Goal: Task Accomplishment & Management: Complete application form

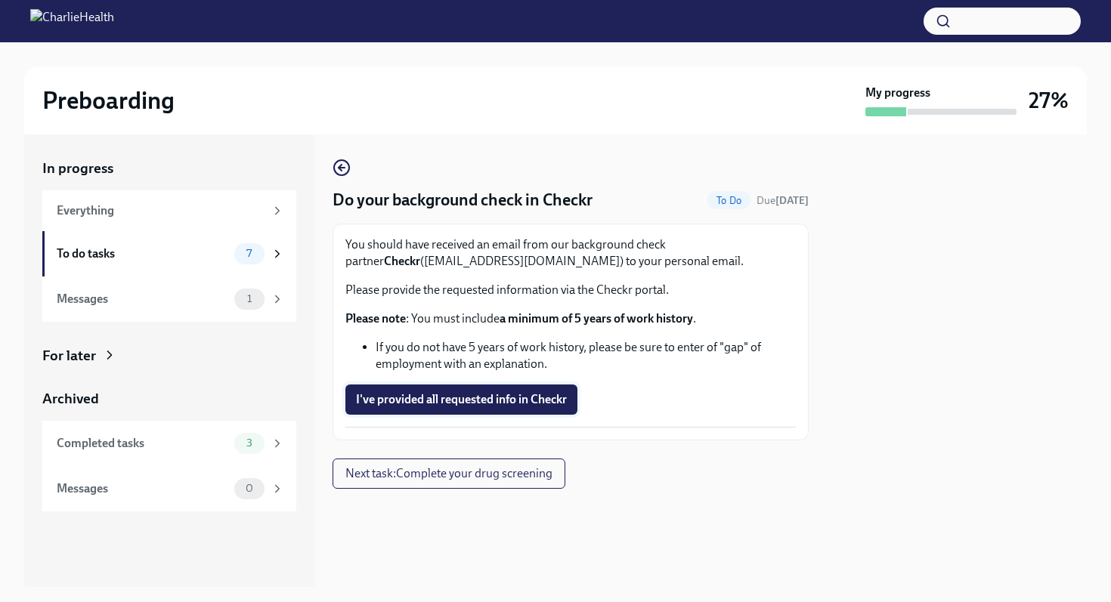
click at [481, 401] on span "I've provided all requested info in Checkr" at bounding box center [461, 399] width 211 height 15
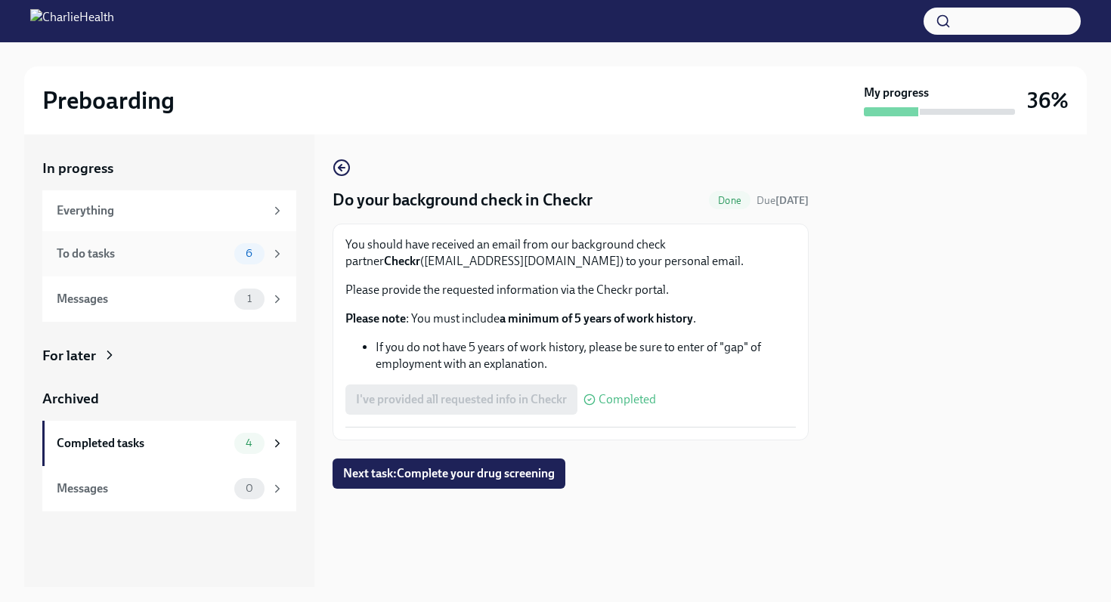
click at [266, 257] on div "6" at bounding box center [259, 253] width 50 height 21
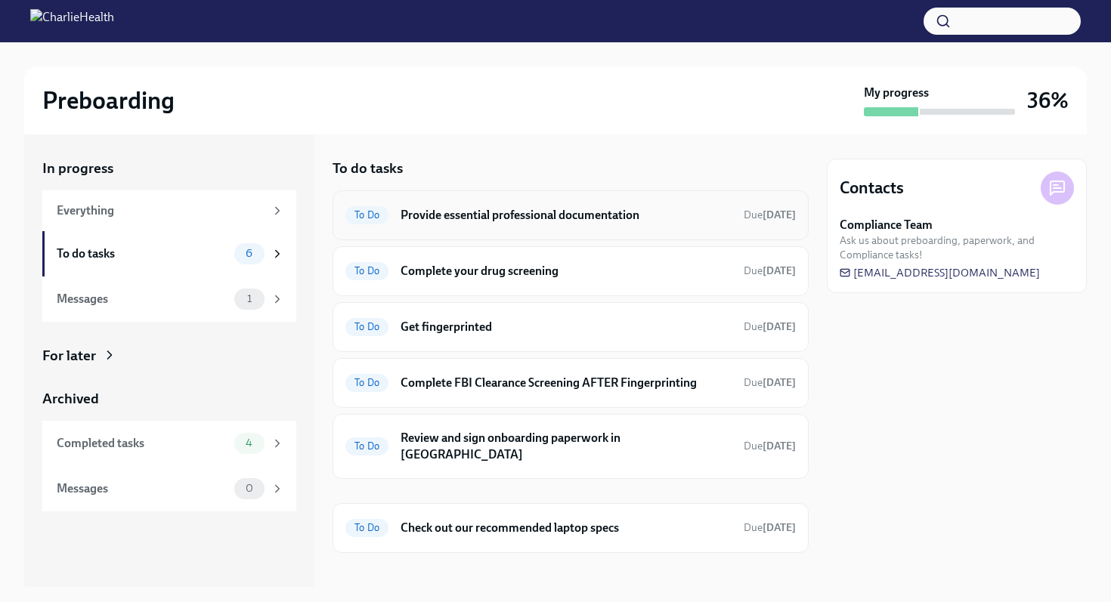
click at [657, 216] on h6 "Provide essential professional documentation" at bounding box center [566, 215] width 331 height 17
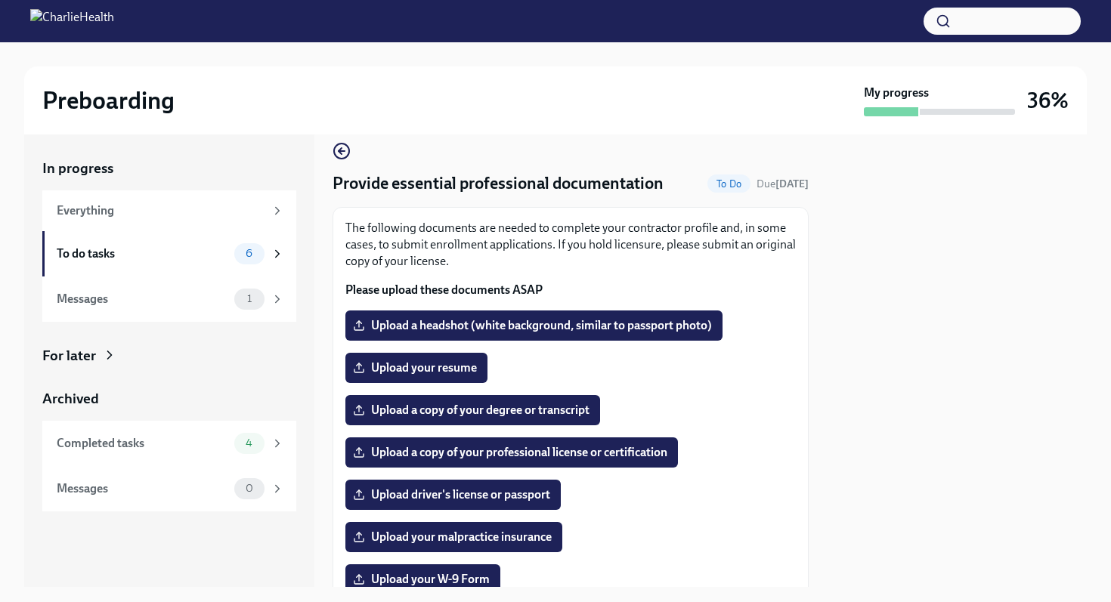
scroll to position [17, 0]
click at [442, 368] on span "Upload your resume" at bounding box center [416, 367] width 121 height 15
click at [0, 0] on input "Upload your resume" at bounding box center [0, 0] width 0 height 0
click at [487, 369] on span "Dania Resume (1).docx" at bounding box center [423, 367] width 135 height 15
click at [0, 0] on input "Dania Resume (1).docx" at bounding box center [0, 0] width 0 height 0
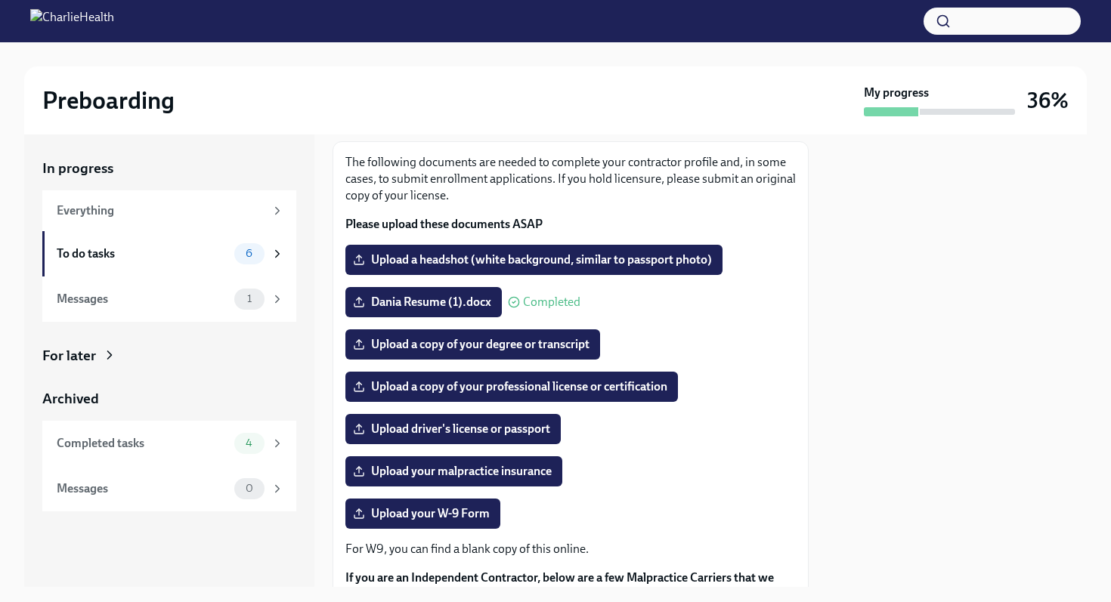
scroll to position [62, 0]
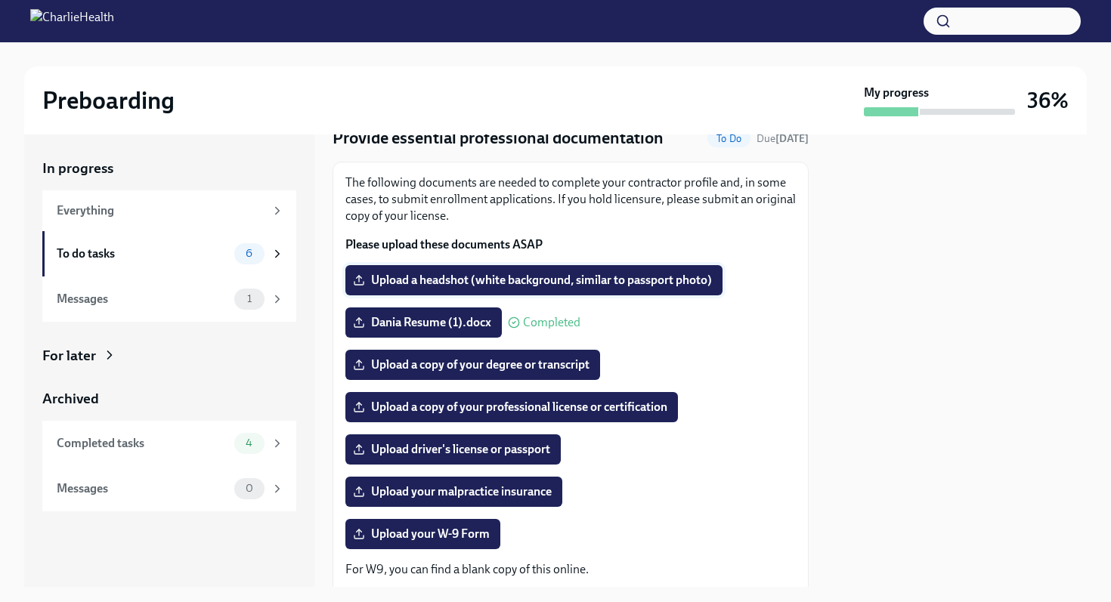
click at [481, 283] on span "Upload a headshot (white background, similar to passport photo)" at bounding box center [534, 280] width 356 height 15
click at [0, 0] on input "Upload a headshot (white background, similar to passport photo)" at bounding box center [0, 0] width 0 height 0
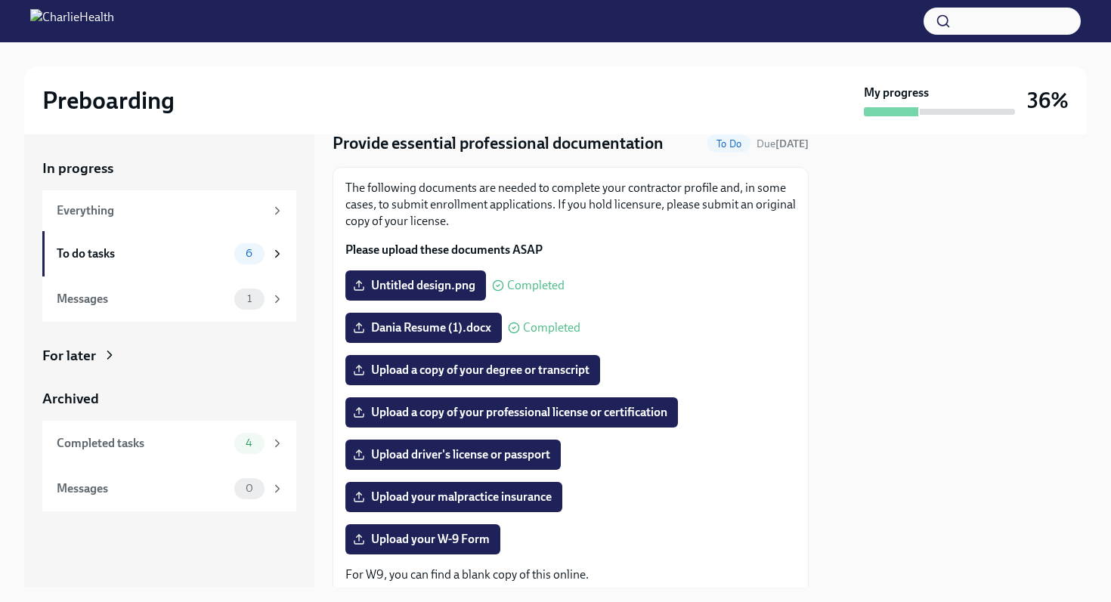
scroll to position [66, 0]
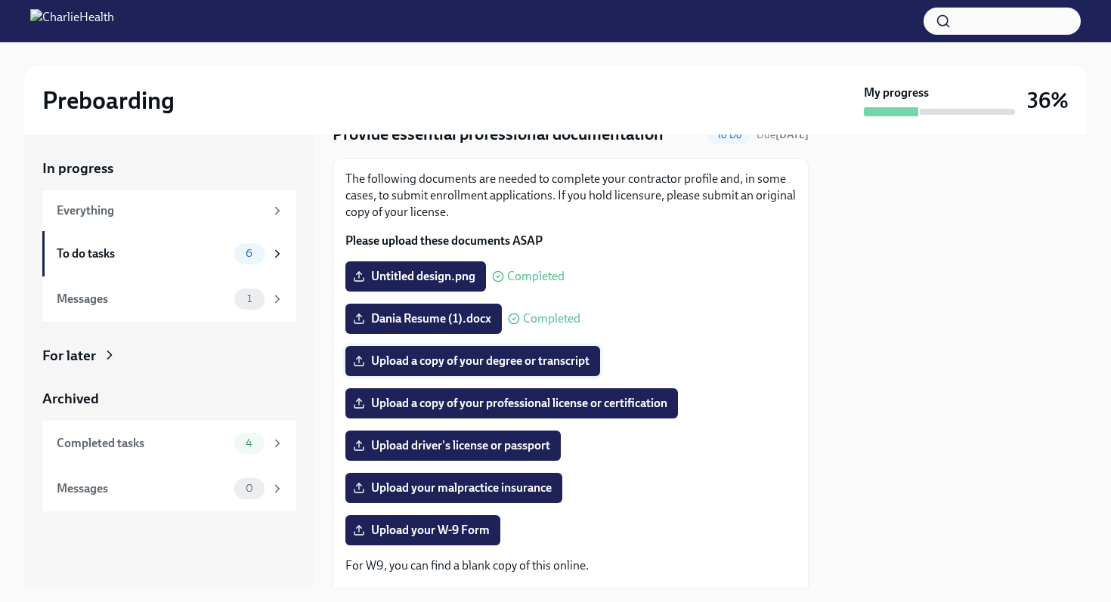
click at [583, 364] on span "Upload a copy of your degree or transcript" at bounding box center [473, 361] width 234 height 15
click at [0, 0] on input "Upload a copy of your degree or transcript" at bounding box center [0, 0] width 0 height 0
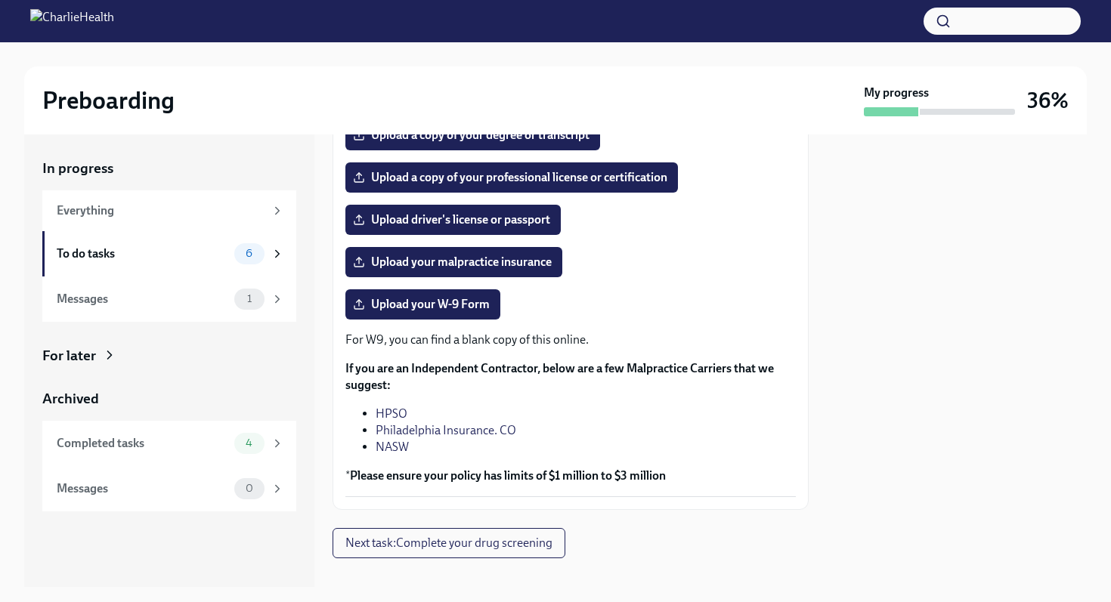
scroll to position [292, 0]
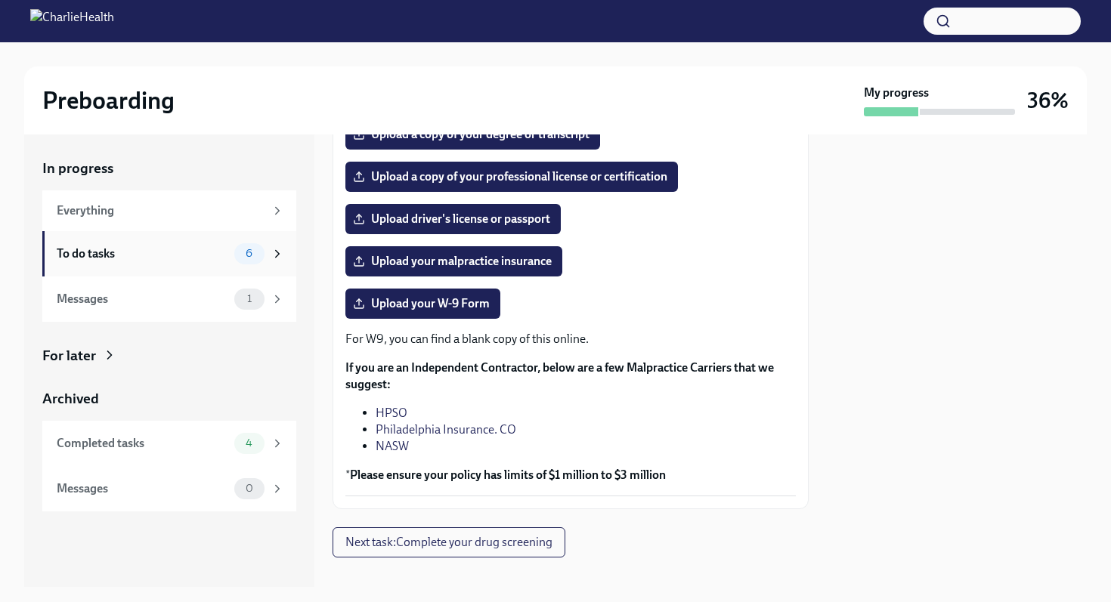
click at [272, 257] on icon at bounding box center [278, 254] width 14 height 14
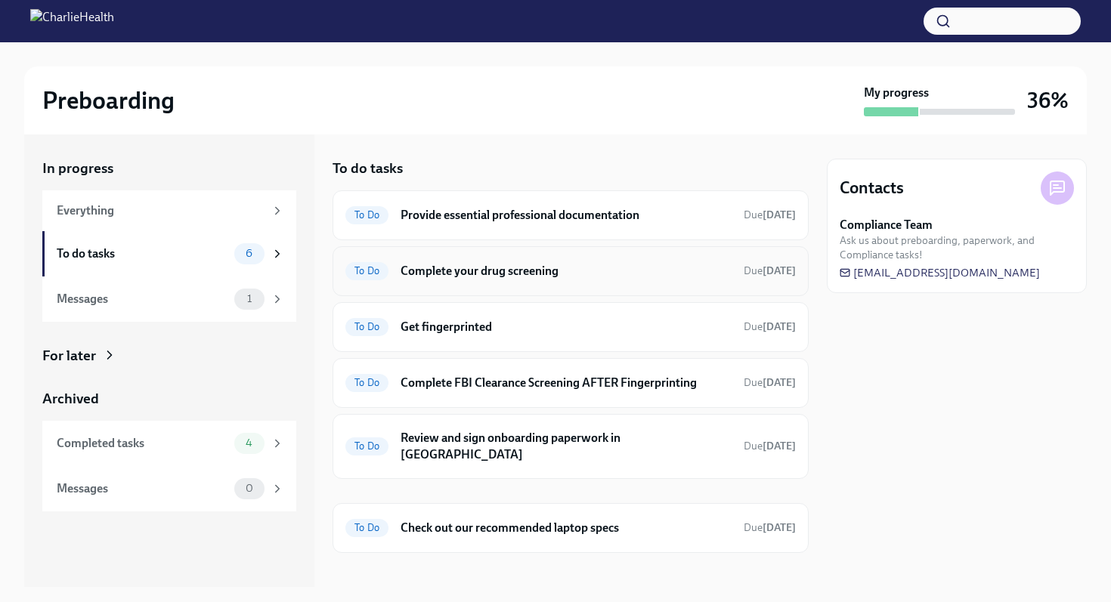
click at [493, 268] on h6 "Complete your drug screening" at bounding box center [566, 271] width 331 height 17
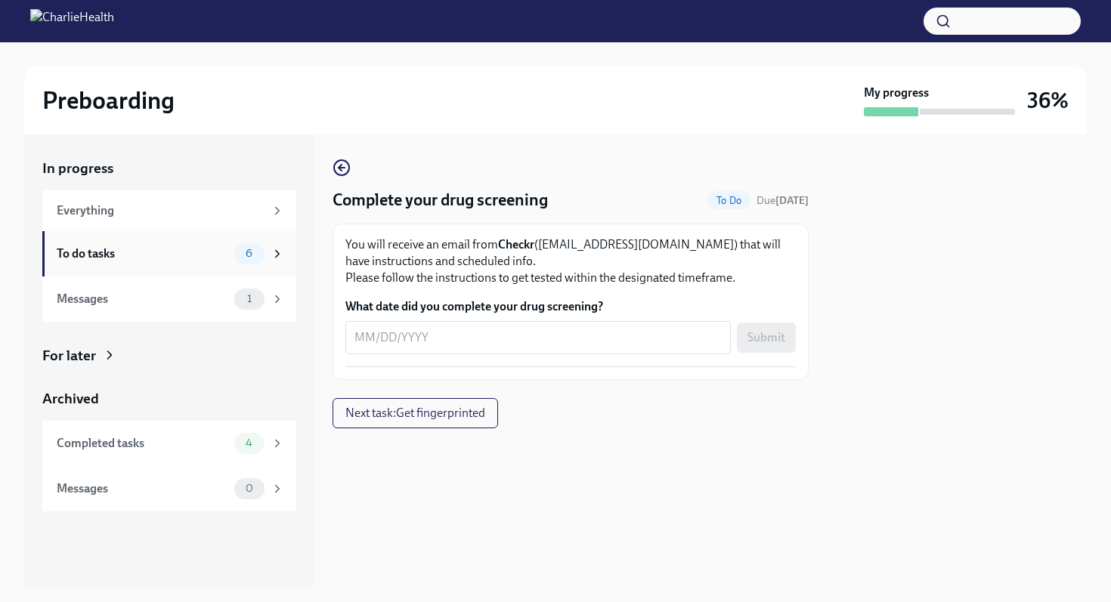
click at [215, 256] on div "To do tasks" at bounding box center [143, 254] width 172 height 17
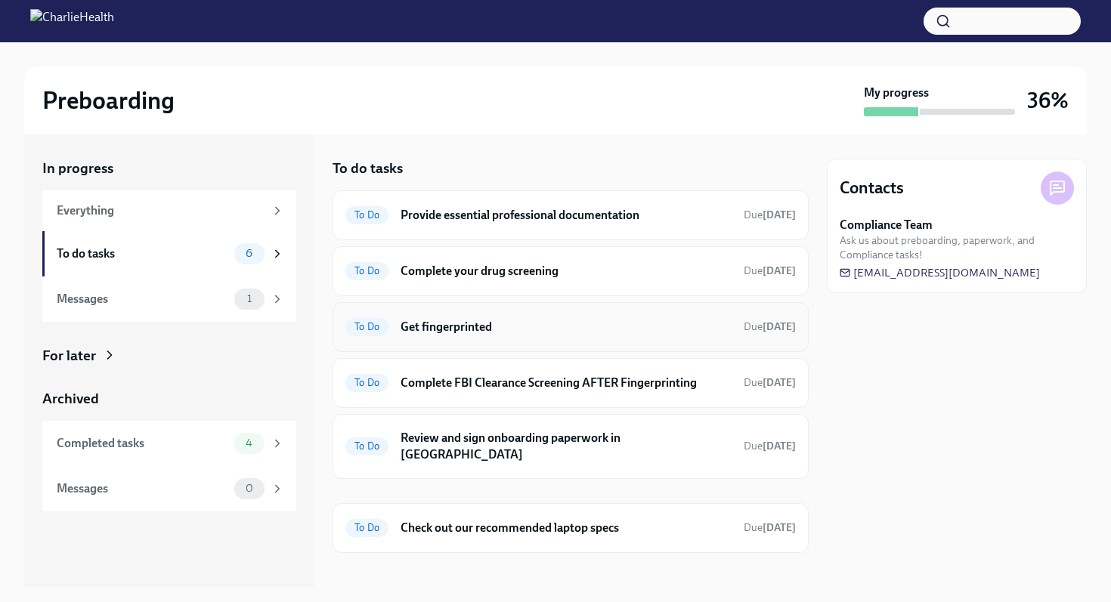
click at [551, 339] on div "To Do Get fingerprinted Due [DATE]" at bounding box center [570, 327] width 450 height 24
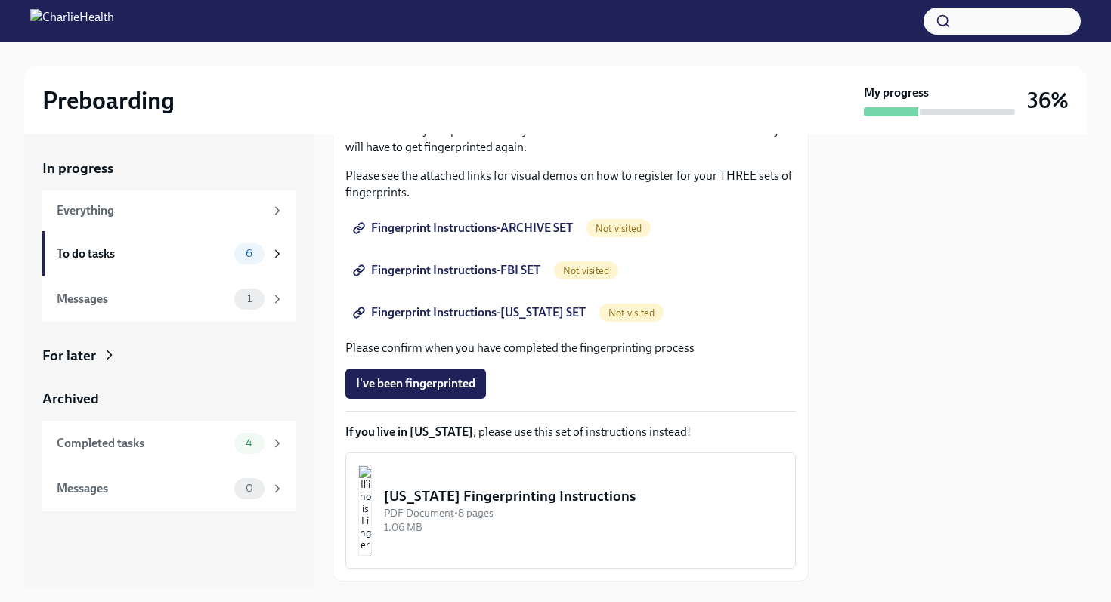
scroll to position [158, 0]
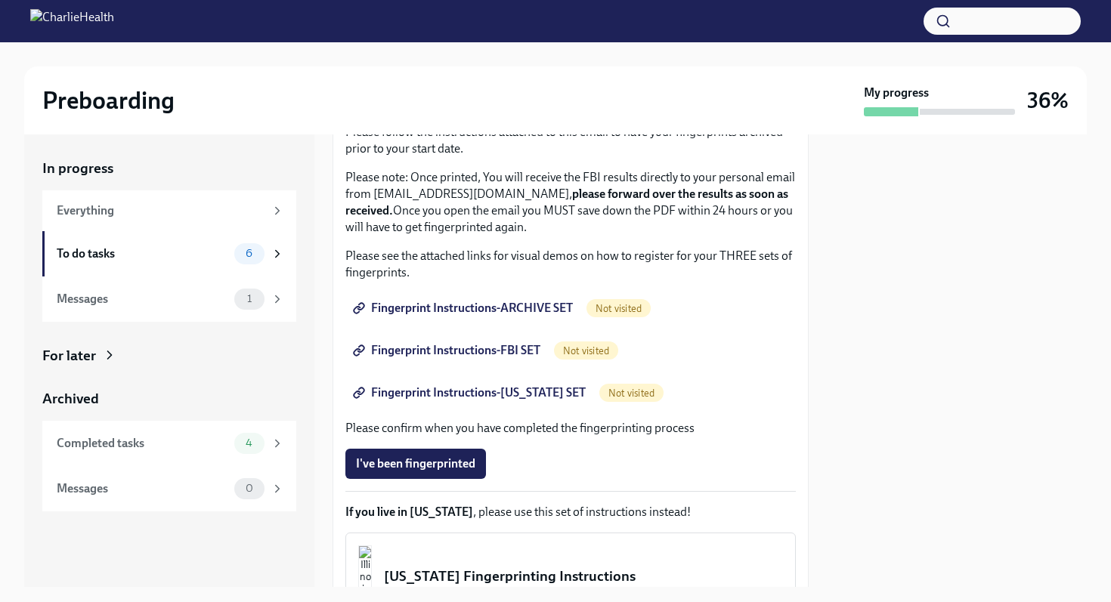
click at [532, 314] on span "Fingerprint Instructions-ARCHIVE SET" at bounding box center [464, 308] width 217 height 15
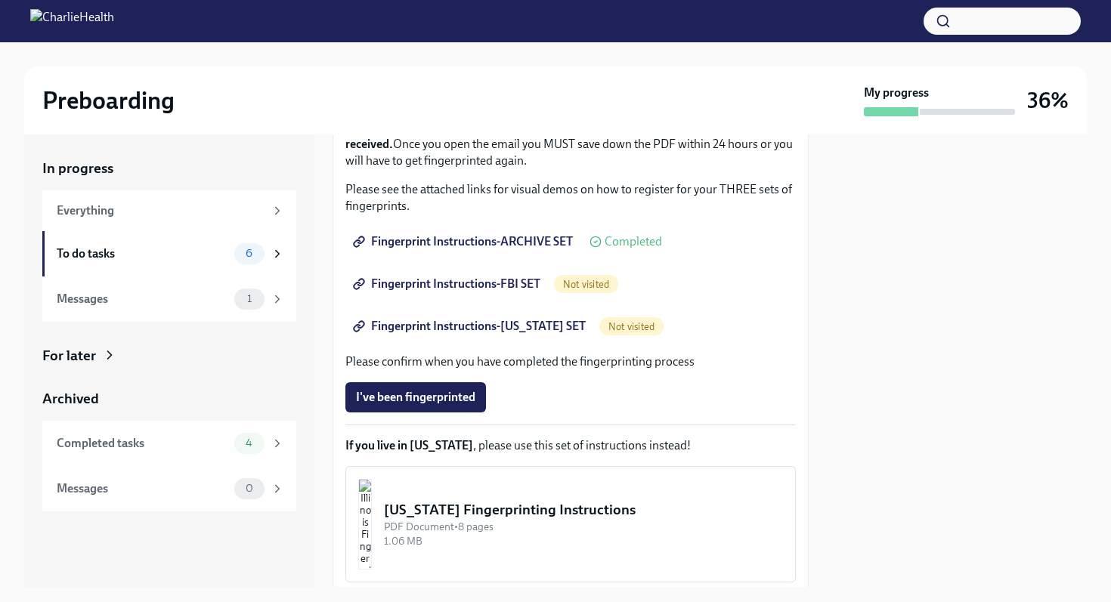
scroll to position [234, 0]
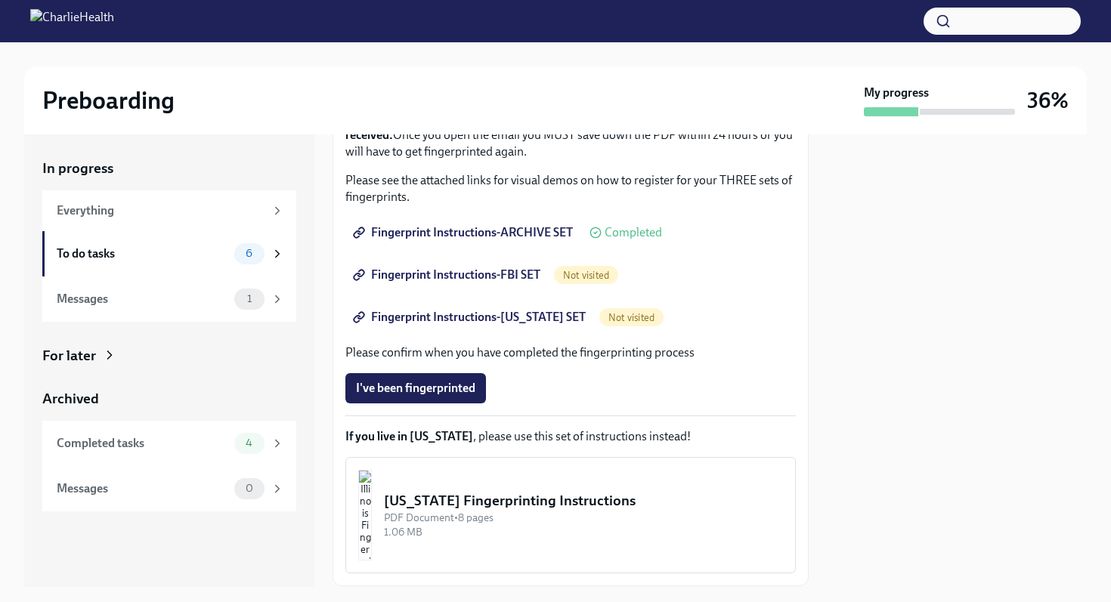
click at [475, 277] on span "Fingerprint Instructions-FBI SET" at bounding box center [448, 275] width 184 height 15
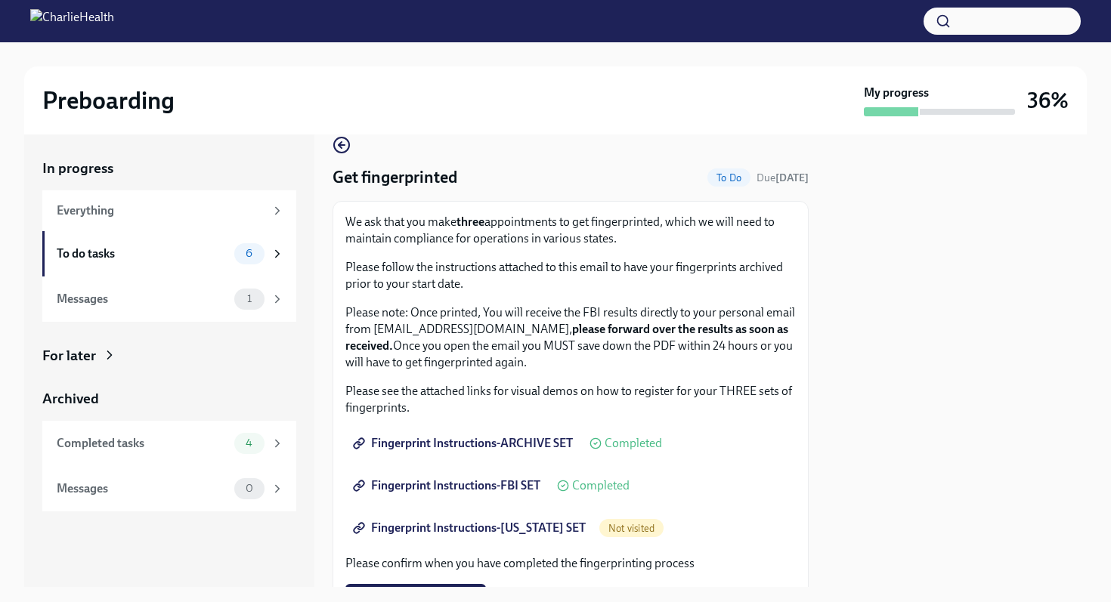
scroll to position [110, 0]
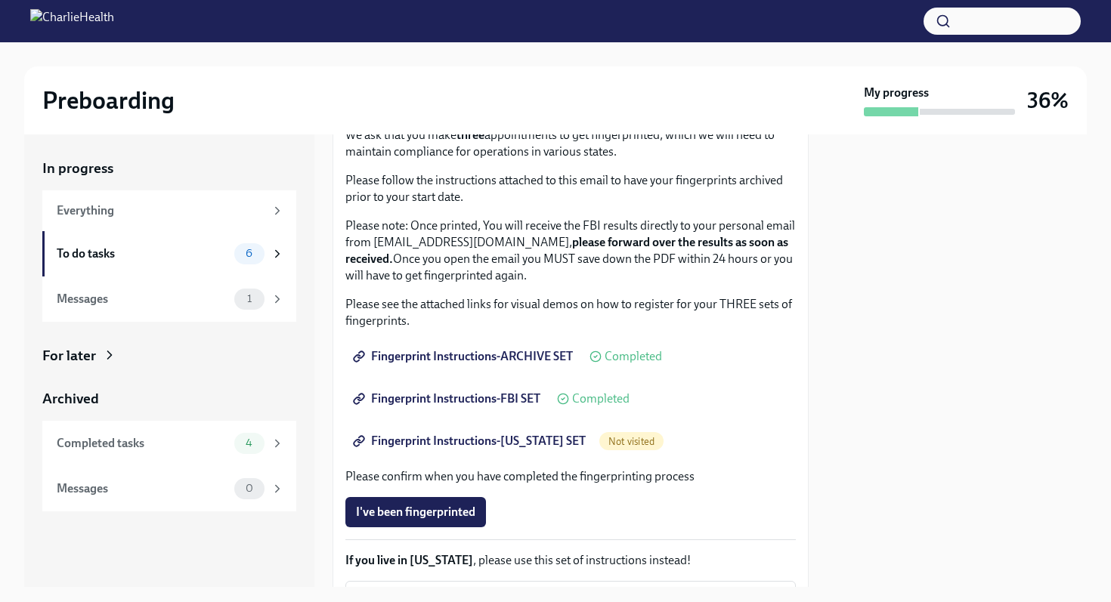
click at [453, 446] on span "Fingerprint Instructions-[US_STATE] SET" at bounding box center [471, 441] width 230 height 15
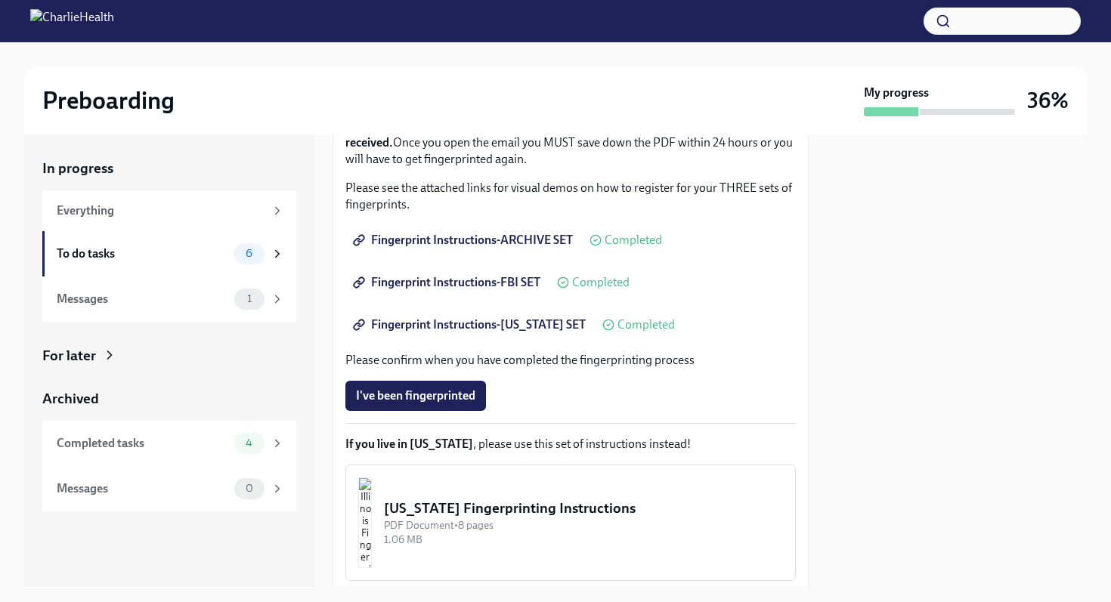
scroll to position [229, 0]
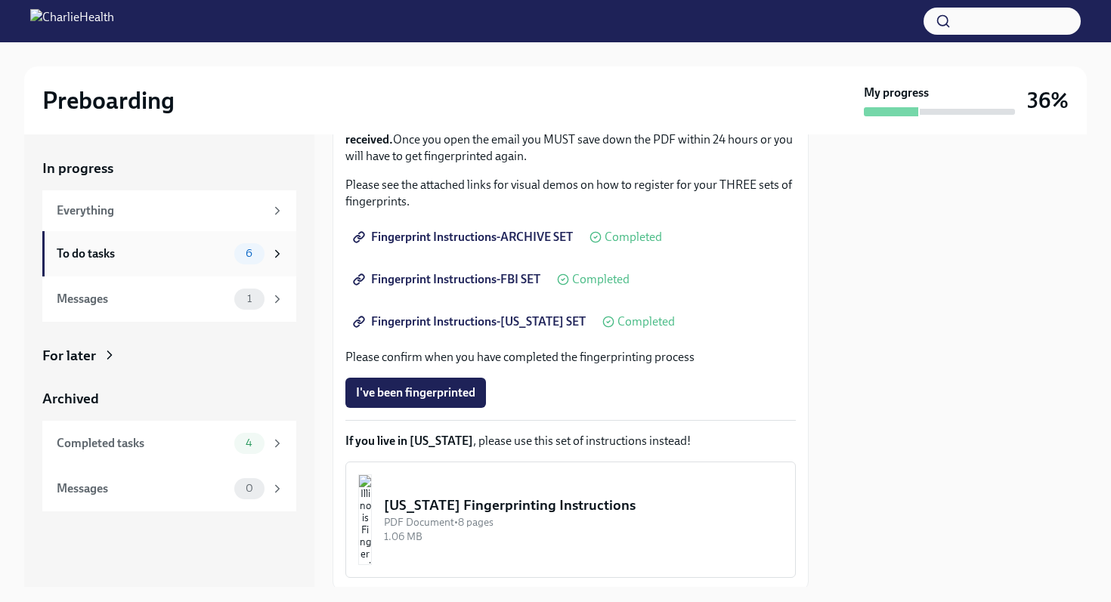
click at [273, 258] on icon at bounding box center [278, 254] width 14 height 14
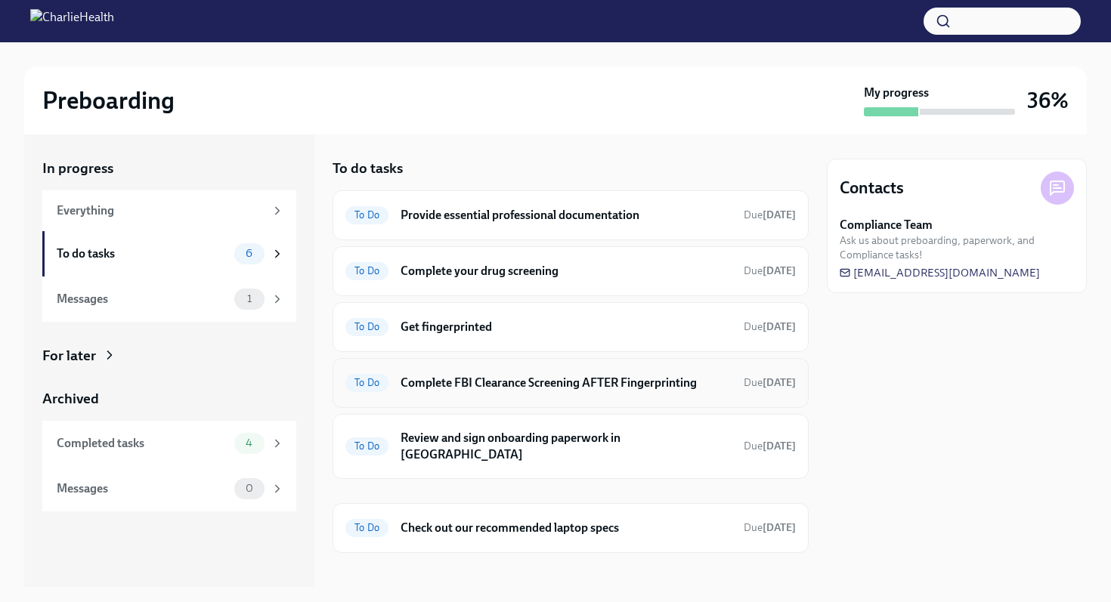
click at [636, 391] on h6 "Complete FBI Clearance Screening AFTER Fingerprinting" at bounding box center [566, 383] width 331 height 17
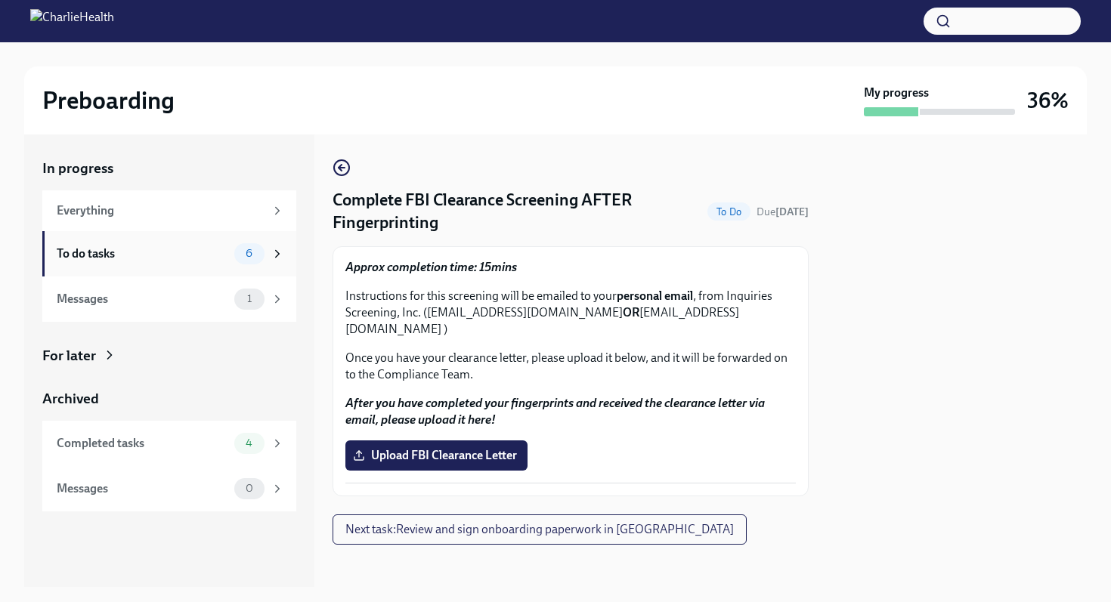
click at [276, 251] on icon at bounding box center [278, 253] width 4 height 7
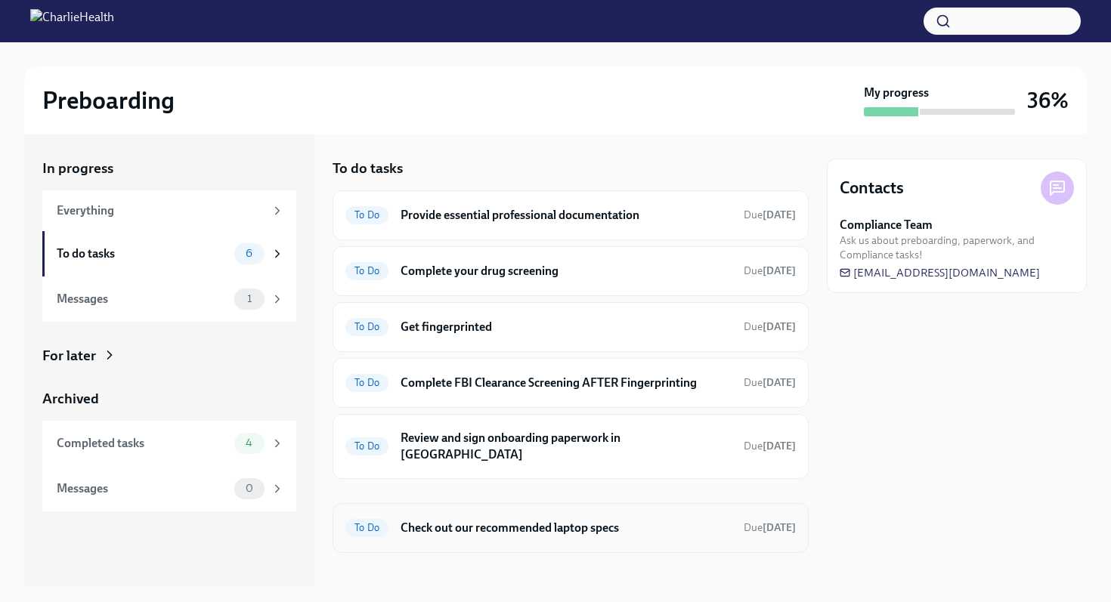
click at [512, 520] on h6 "Check out our recommended laptop specs" at bounding box center [566, 528] width 331 height 17
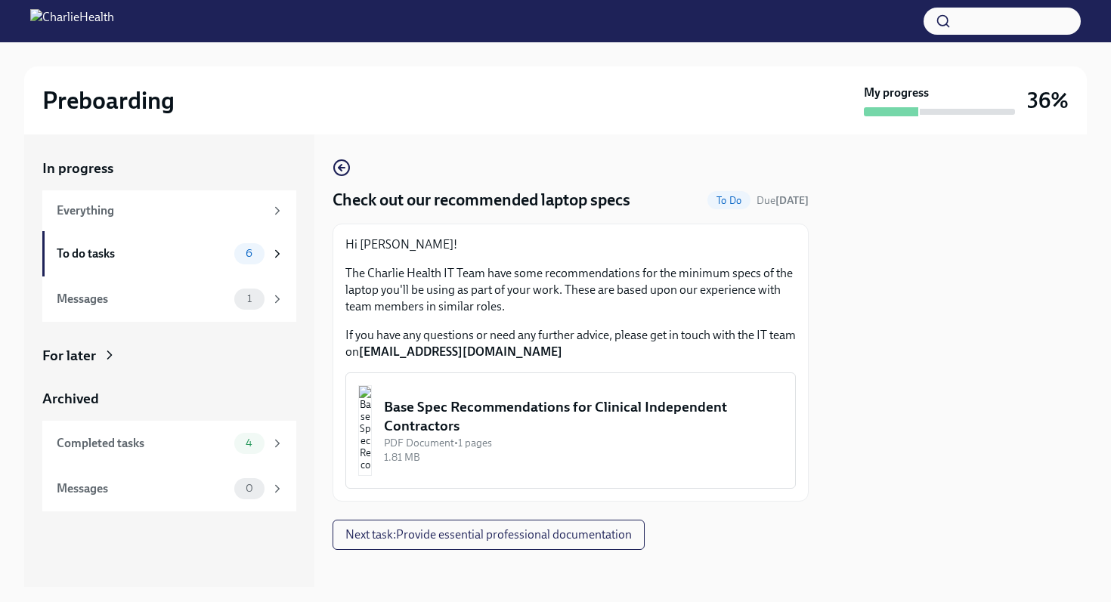
click at [527, 413] on div "Base Spec Recommendations for Clinical Independent Contractors" at bounding box center [583, 416] width 399 height 39
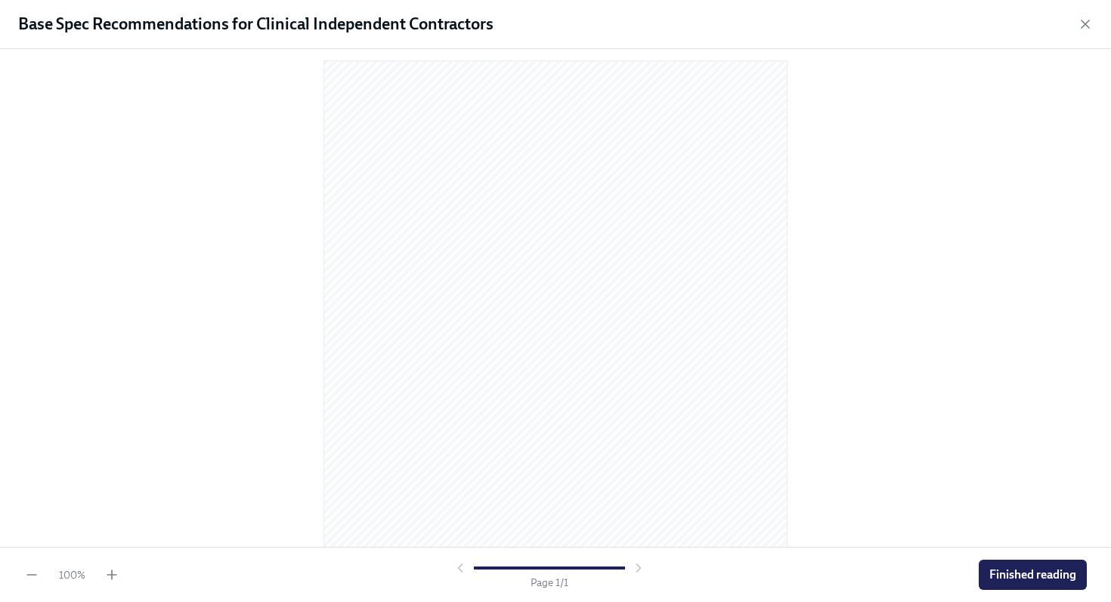
scroll to position [36, 0]
click at [1035, 583] on button "Finished reading" at bounding box center [1033, 575] width 108 height 30
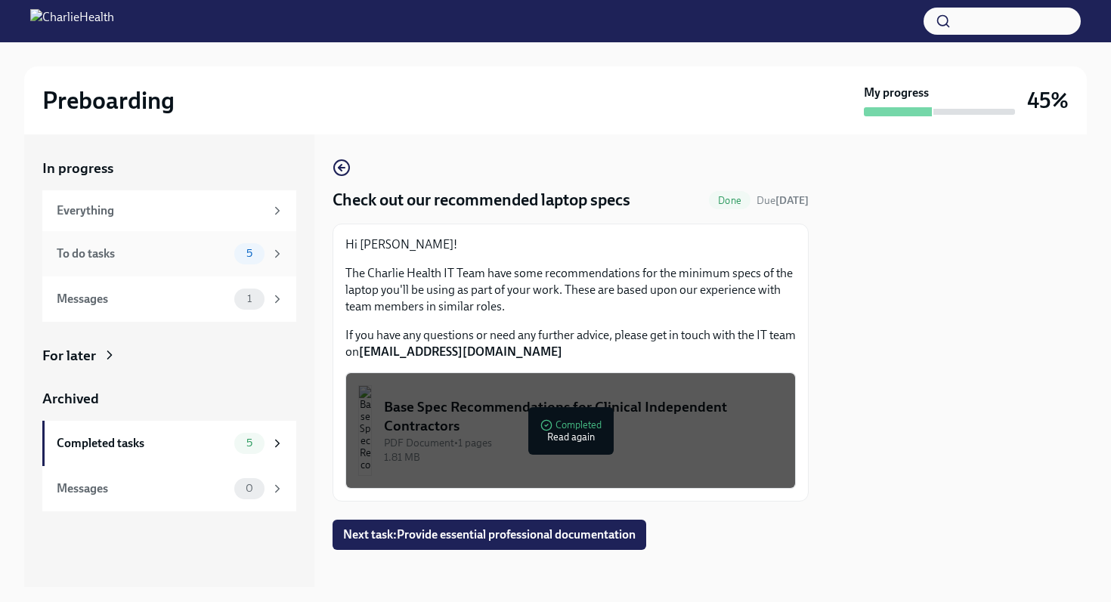
click at [270, 250] on div "5" at bounding box center [259, 253] width 50 height 21
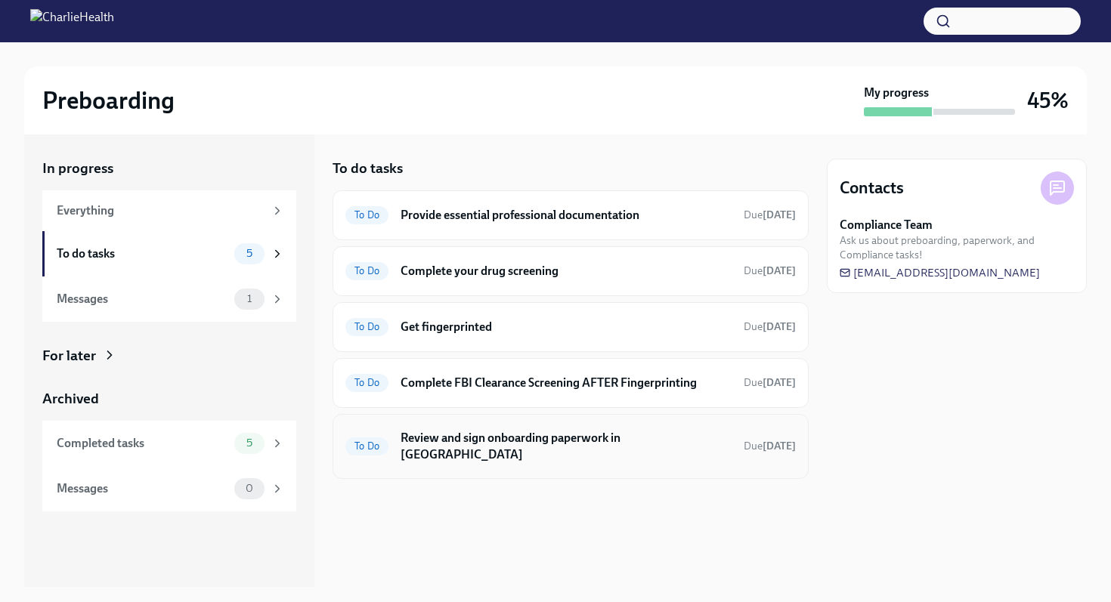
click at [628, 437] on h6 "Review and sign onboarding paperwork in [GEOGRAPHIC_DATA]" at bounding box center [566, 446] width 331 height 33
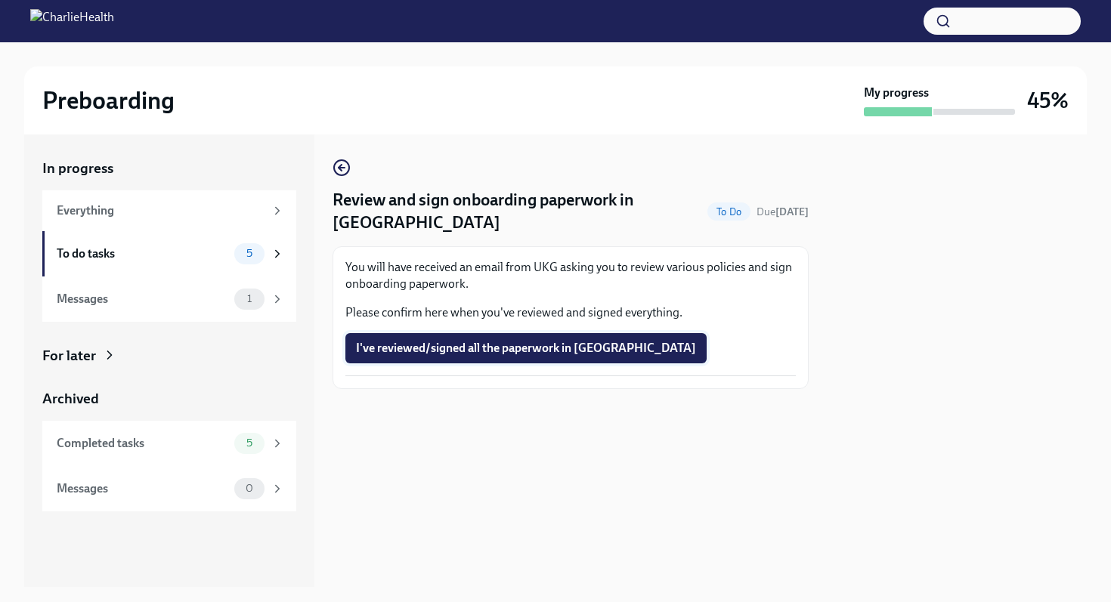
click at [506, 341] on span "I've reviewed/signed all the paperwork in [GEOGRAPHIC_DATA]" at bounding box center [526, 348] width 340 height 15
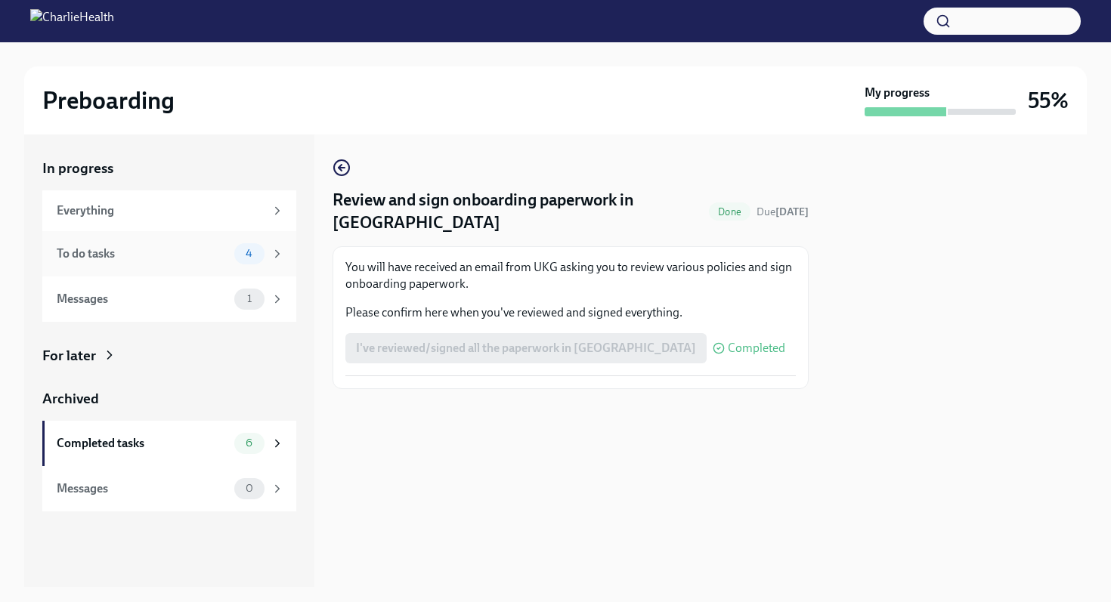
click at [240, 250] on span "4" at bounding box center [249, 253] width 25 height 11
